Goal: Information Seeking & Learning: Learn about a topic

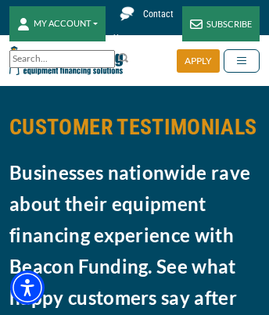
scroll to position [2761, 0]
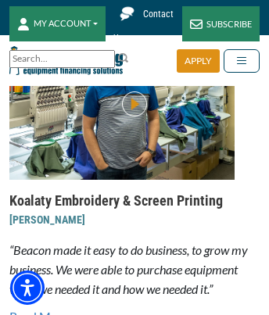
click at [135, 307] on link "Read More" at bounding box center [134, 316] width 250 height 19
